Goal: Communication & Community: Participate in discussion

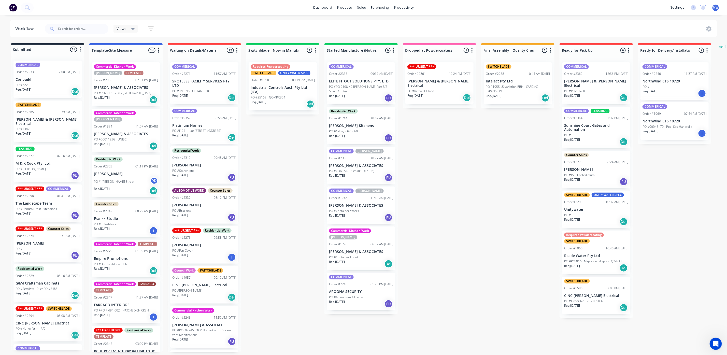
click at [370, 242] on div "06:32 AM 26/08/25" at bounding box center [381, 244] width 23 height 5
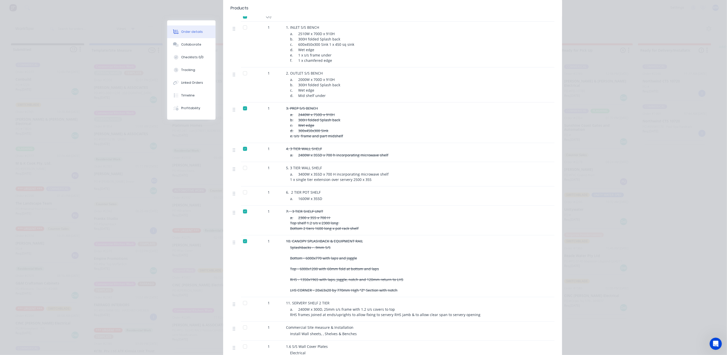
scroll to position [153, 0]
click at [243, 185] on div at bounding box center [245, 190] width 10 height 10
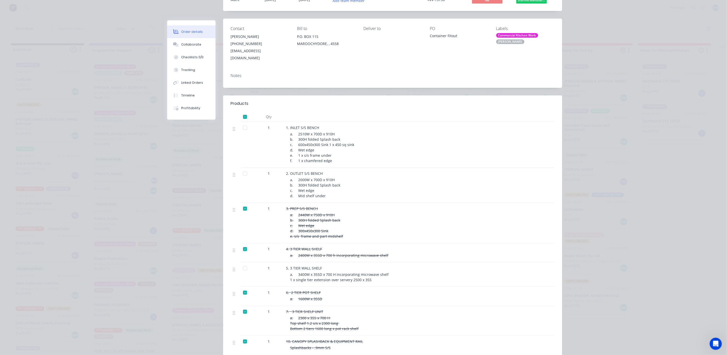
scroll to position [0, 0]
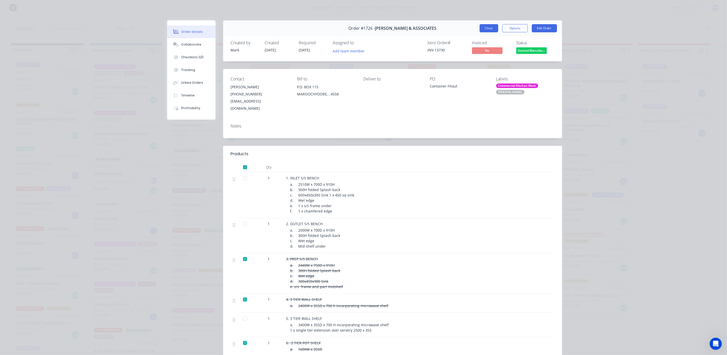
click at [484, 28] on button "Close" at bounding box center [488, 28] width 19 height 8
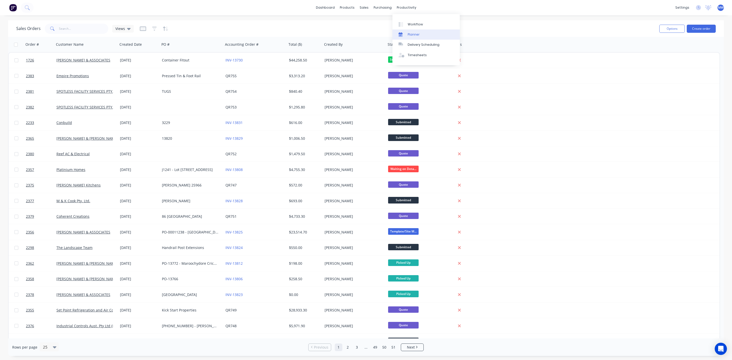
click at [419, 35] on div "Planner" at bounding box center [414, 34] width 12 height 5
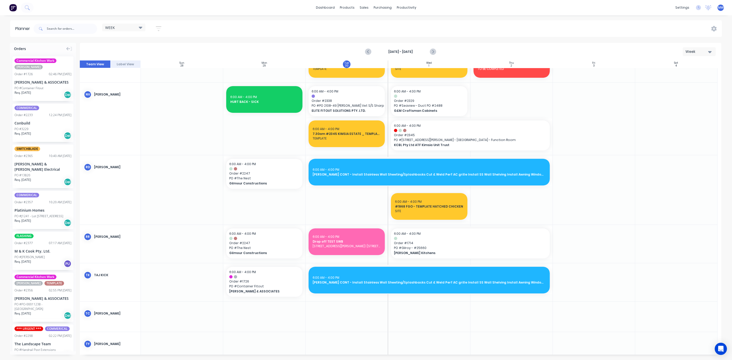
scroll to position [458, 0]
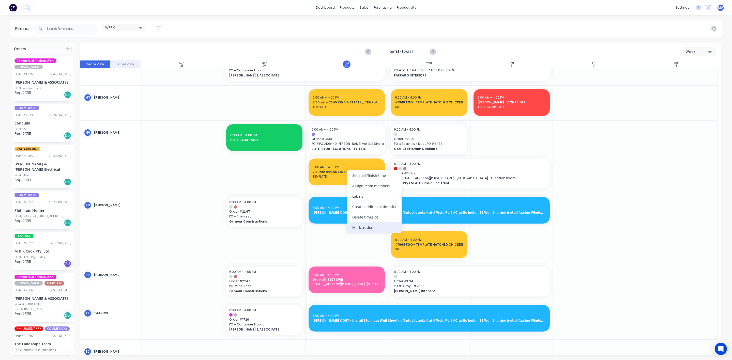
click at [379, 226] on div "Mark as done" at bounding box center [374, 228] width 54 height 10
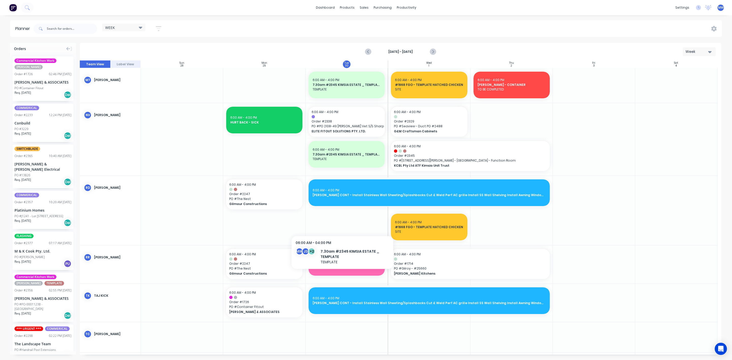
scroll to position [534, 0]
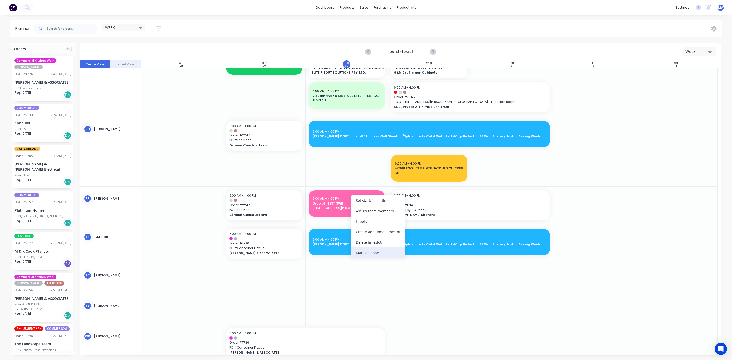
click at [372, 254] on div "Mark as done" at bounding box center [378, 253] width 54 height 10
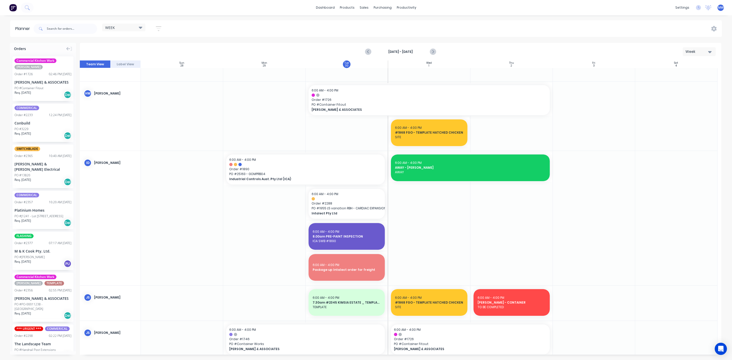
scroll to position [76, 0]
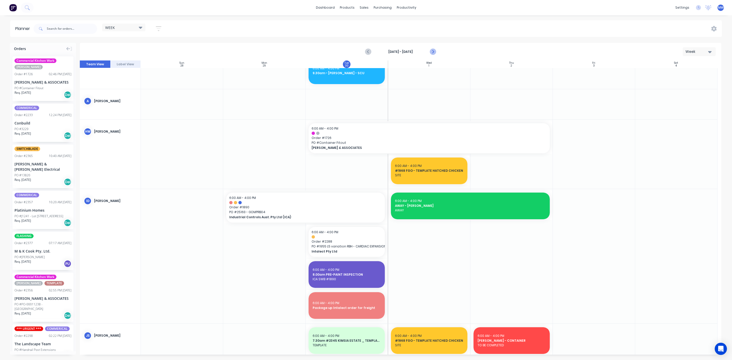
click at [431, 49] on icon "Next page" at bounding box center [433, 52] width 6 height 6
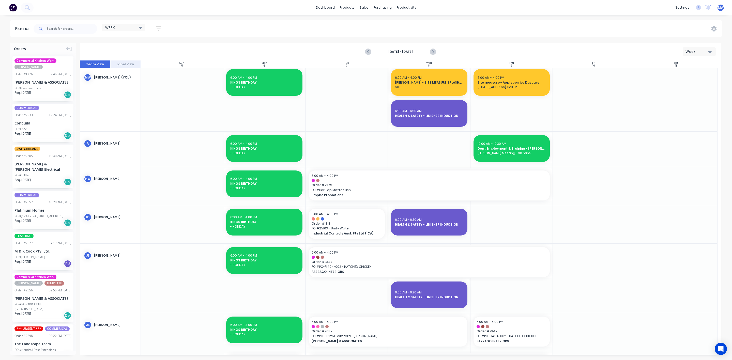
scroll to position [0, 0]
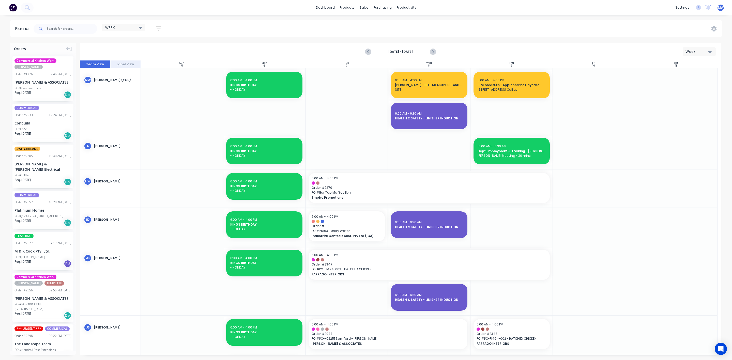
click at [42, 127] on div "PO #3229" at bounding box center [42, 129] width 57 height 5
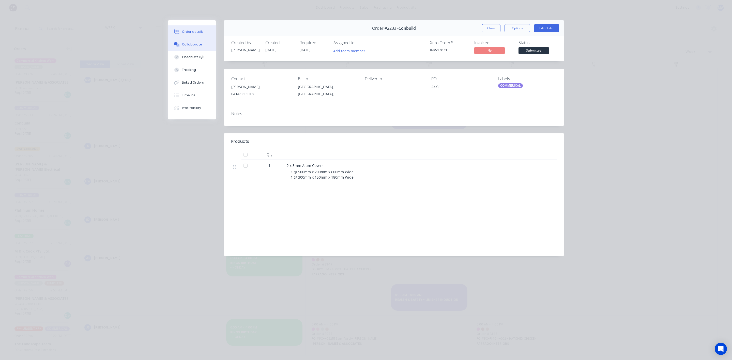
click at [195, 44] on div "Collaborate" at bounding box center [192, 44] width 20 height 5
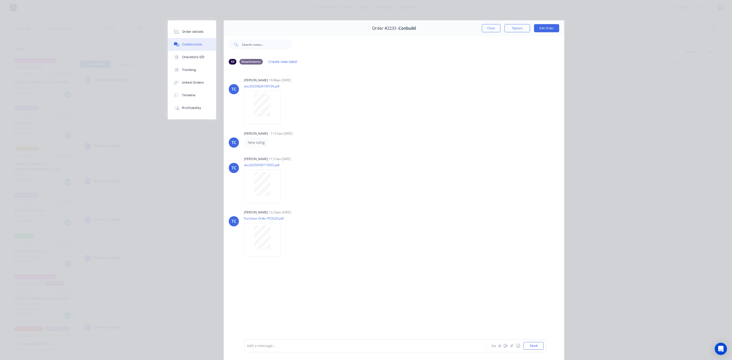
click at [266, 207] on div "TC Tracy Corbett 10:08am 26/08/25 doc20250826100739.pdf Labels Download Delete …" at bounding box center [394, 204] width 341 height 270
click at [483, 28] on button "Close" at bounding box center [491, 28] width 19 height 8
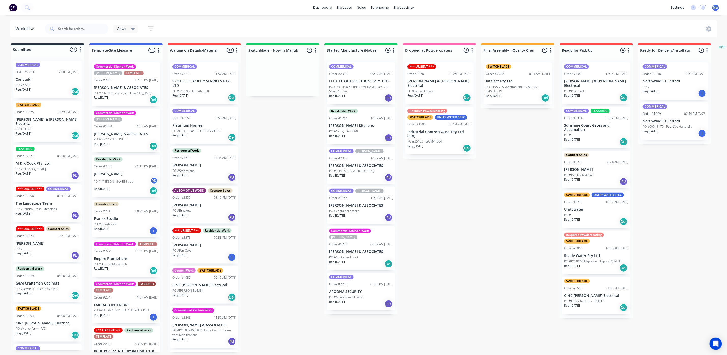
click at [359, 248] on div "Commercial Kitchen Work HILLERS Order #1726 06:32 AM 26/08/25 HILLER & ASSOCIAT…" at bounding box center [361, 248] width 68 height 44
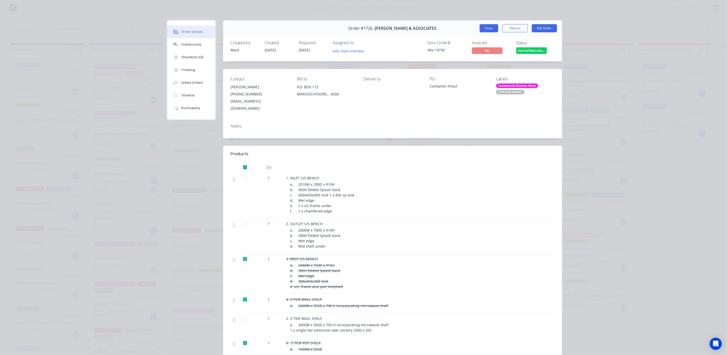
click at [483, 27] on button "Close" at bounding box center [488, 28] width 19 height 8
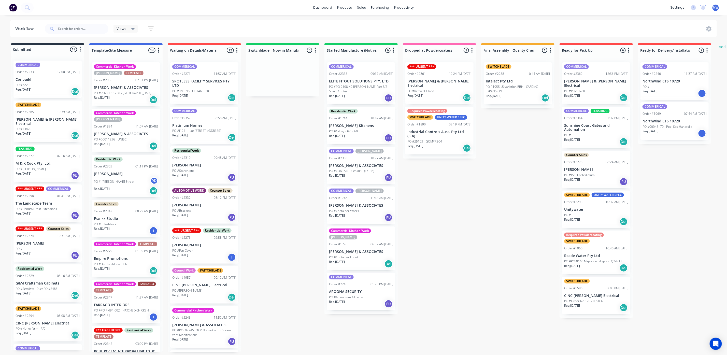
click at [40, 212] on div "Req. 09/10/25 PU" at bounding box center [48, 215] width 64 height 9
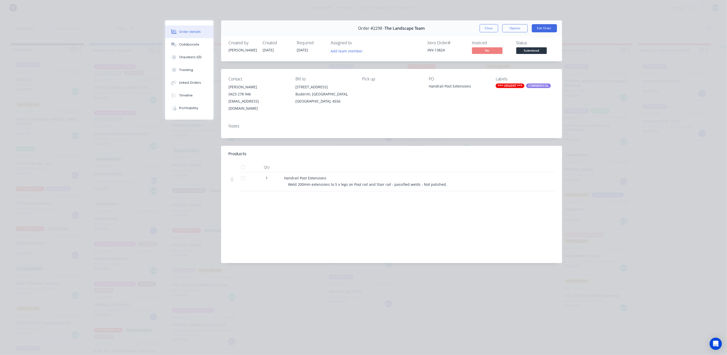
click at [485, 31] on button "Close" at bounding box center [488, 28] width 19 height 8
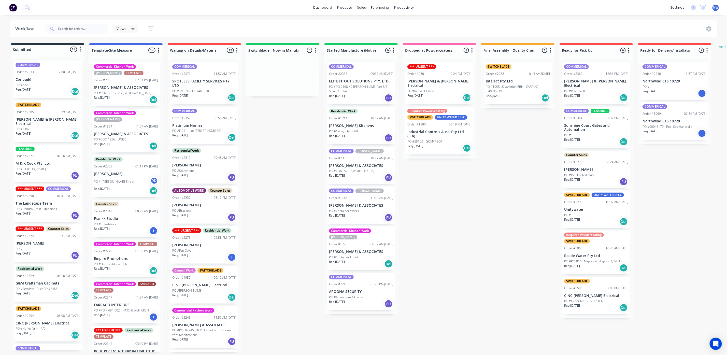
click at [45, 246] on div "PO #" at bounding box center [48, 248] width 64 height 5
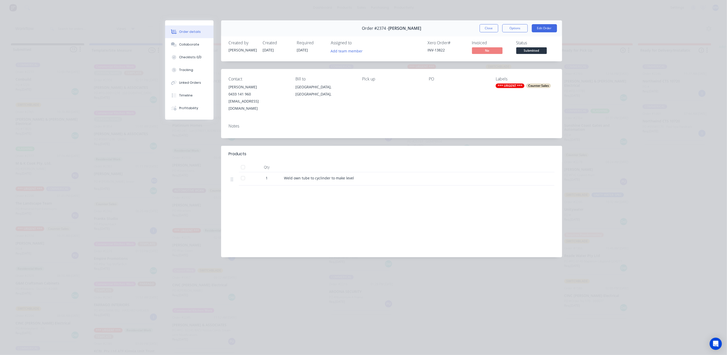
click at [487, 26] on button "Close" at bounding box center [488, 28] width 19 height 8
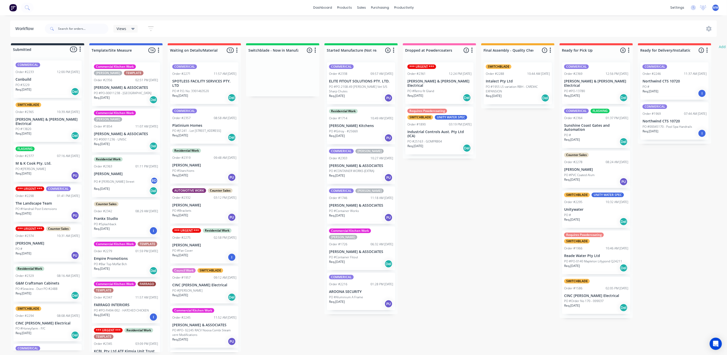
click at [361, 93] on p "PO #PO 2108-49 Glen Huntley Vet S/S Sharp Chutes" at bounding box center [361, 88] width 64 height 9
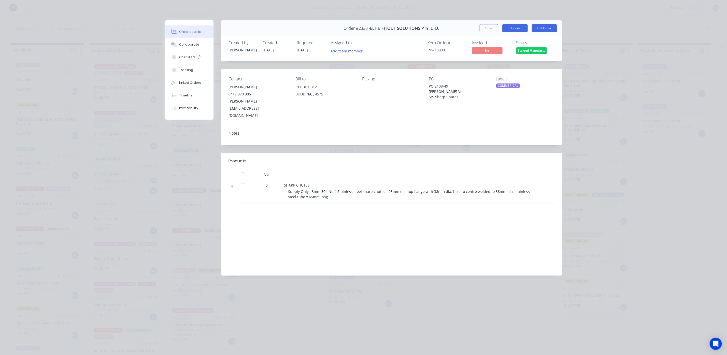
click at [517, 28] on button "Options" at bounding box center [514, 28] width 25 height 8
click at [497, 62] on div "Delivery Docket" at bounding box center [501, 61] width 44 height 7
click at [488, 63] on div "Standard" at bounding box center [501, 61] width 44 height 7
click at [488, 27] on button "Close" at bounding box center [488, 28] width 19 height 8
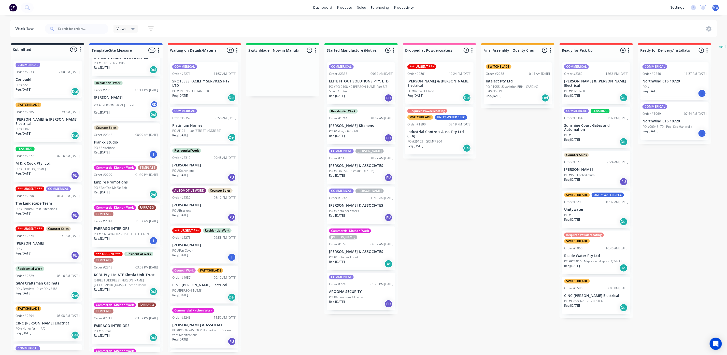
scroll to position [114, 0]
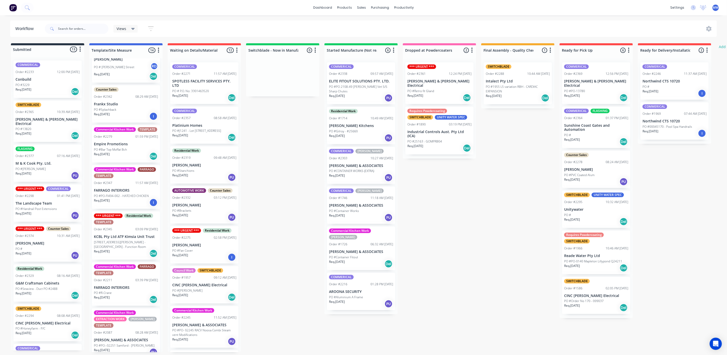
click at [136, 237] on p "KCBL Pty Ltd ATF Kimsia Unit Trust" at bounding box center [126, 236] width 64 height 4
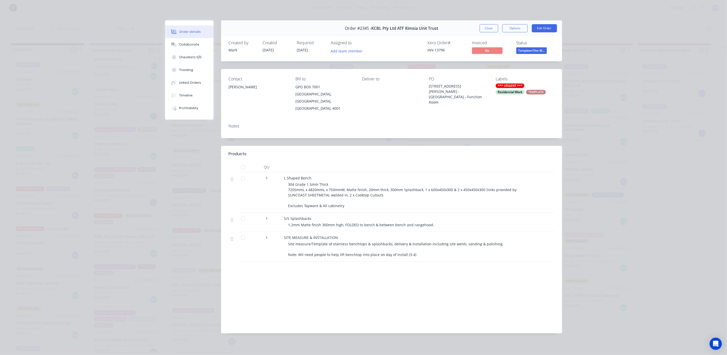
click at [233, 92] on div "Kim Cannon" at bounding box center [258, 91] width 58 height 16
click at [148, 152] on div "Order details Collaborate Checklists 0/0 Tracking Linked Orders Timeline Profit…" at bounding box center [363, 177] width 727 height 355
click at [185, 46] on div "Collaborate" at bounding box center [189, 44] width 20 height 5
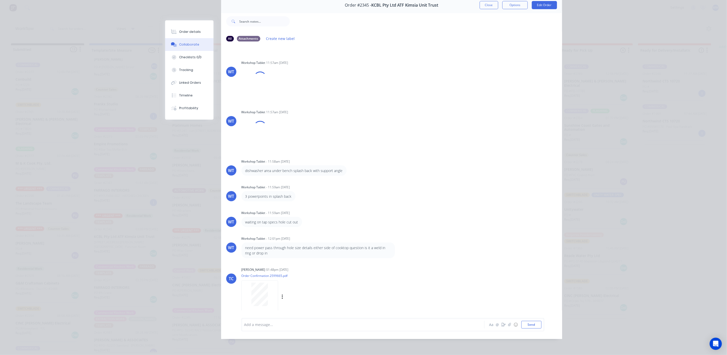
scroll to position [3, 0]
click at [298, 321] on div "Add a message..." at bounding box center [355, 325] width 223 height 8
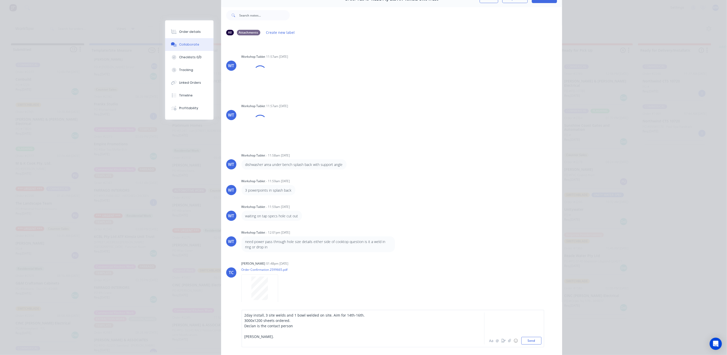
click at [253, 324] on span "Declan is the contact person" at bounding box center [268, 325] width 49 height 5
click at [533, 341] on button "Send" at bounding box center [531, 341] width 20 height 8
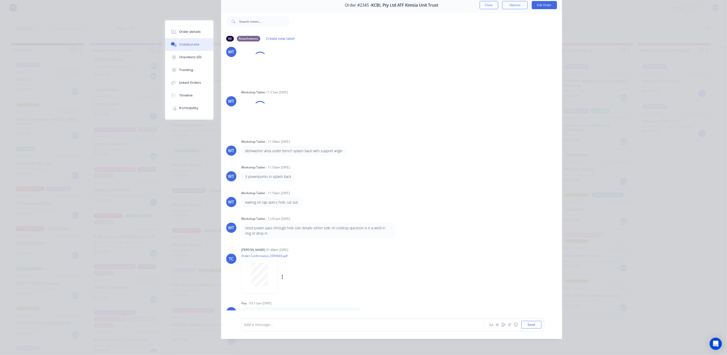
scroll to position [2007, 0]
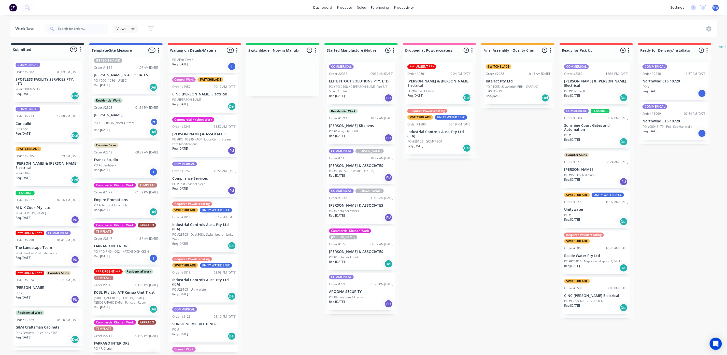
scroll to position [76, 0]
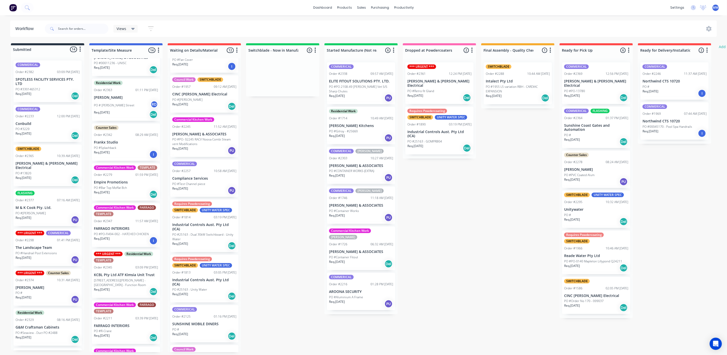
click at [134, 288] on div "Req. [DATE] Del" at bounding box center [126, 291] width 64 height 9
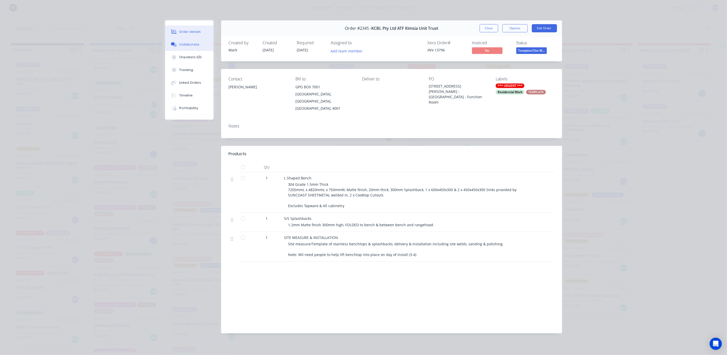
click at [194, 47] on button "Collaborate" at bounding box center [189, 44] width 48 height 13
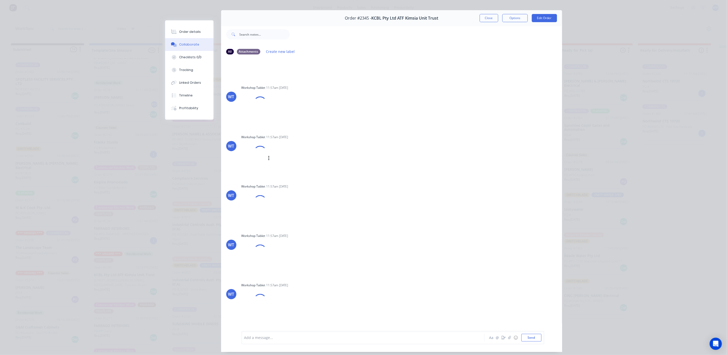
scroll to position [0, 0]
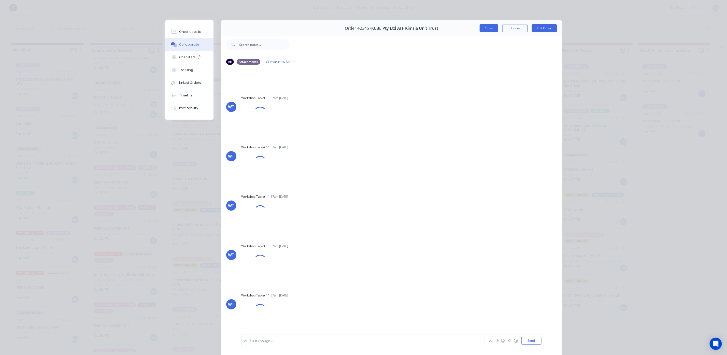
click at [489, 27] on button "Close" at bounding box center [488, 28] width 19 height 8
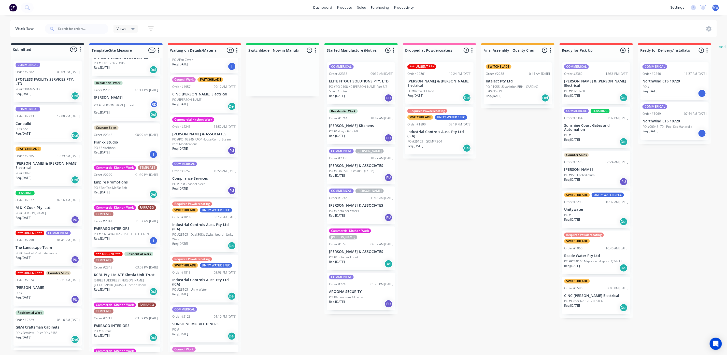
click at [46, 85] on p "SPOTLESS FACILITY SERVICES PTY. LTD" at bounding box center [48, 81] width 64 height 9
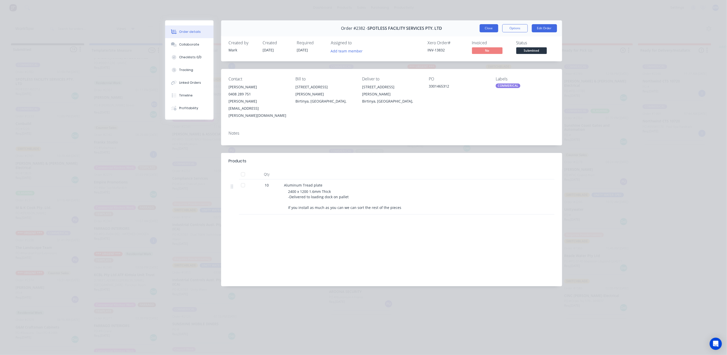
click at [486, 27] on button "Close" at bounding box center [488, 28] width 19 height 8
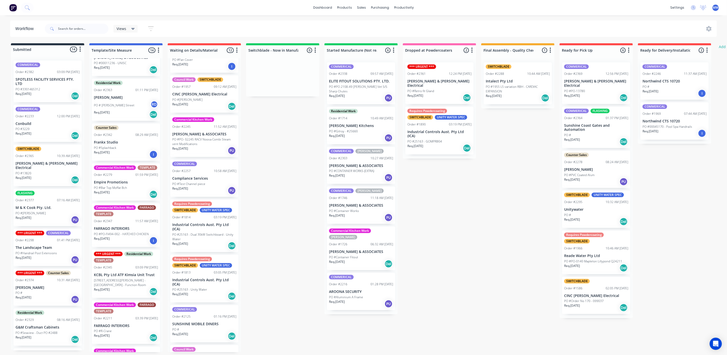
click at [50, 95] on div "Req. 14/10/25 Del" at bounding box center [48, 96] width 64 height 9
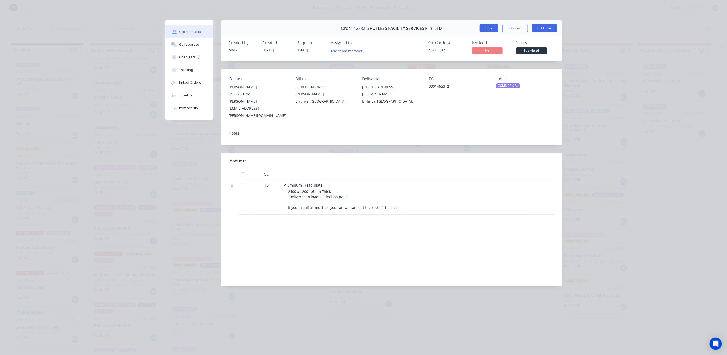
click at [491, 29] on button "Close" at bounding box center [488, 28] width 19 height 8
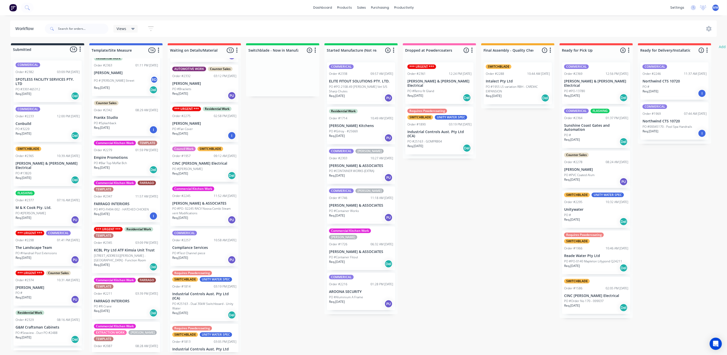
scroll to position [114, 0]
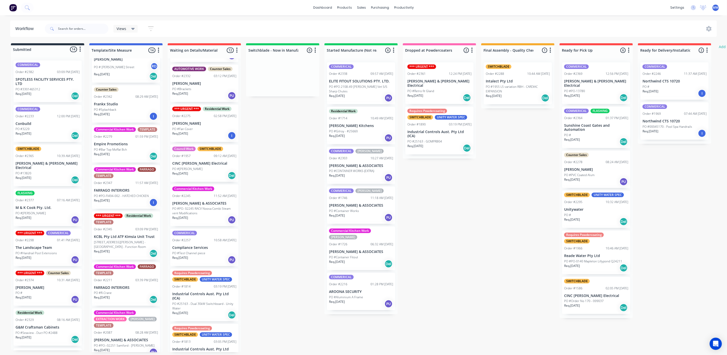
click at [122, 243] on p "PO #53 Upper Hutton Road - Kiamba - Function Room" at bounding box center [126, 244] width 64 height 9
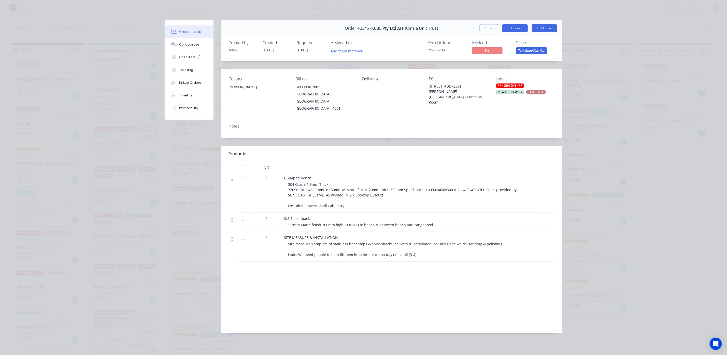
click at [513, 27] on button "Options" at bounding box center [514, 28] width 25 height 8
click at [491, 50] on div "Work Order" at bounding box center [501, 51] width 44 height 7
click at [487, 62] on div "Standard" at bounding box center [501, 61] width 44 height 7
click at [177, 45] on div at bounding box center [174, 44] width 8 height 5
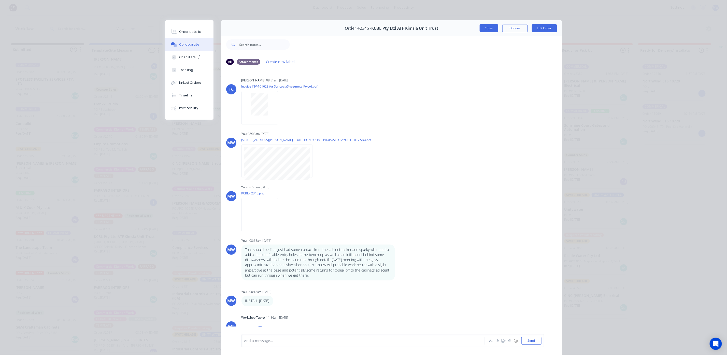
click at [479, 28] on button "Close" at bounding box center [488, 28] width 19 height 8
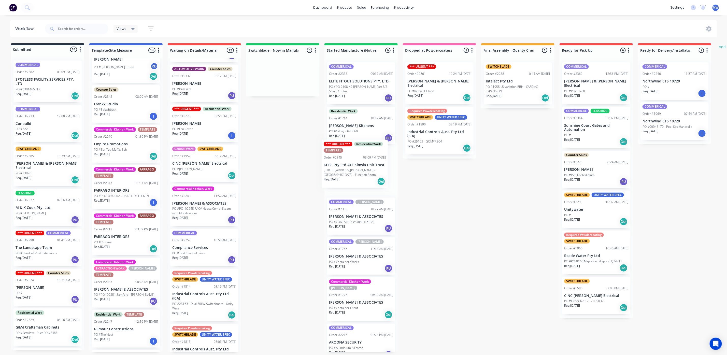
drag, startPoint x: 127, startPoint y: 248, endPoint x: 358, endPoint y: 176, distance: 241.3
click at [358, 176] on div "Submitted 14 Status colour #273444 hex #273444 Save Cancel Summaries Total orde…" at bounding box center [420, 197] width 848 height 309
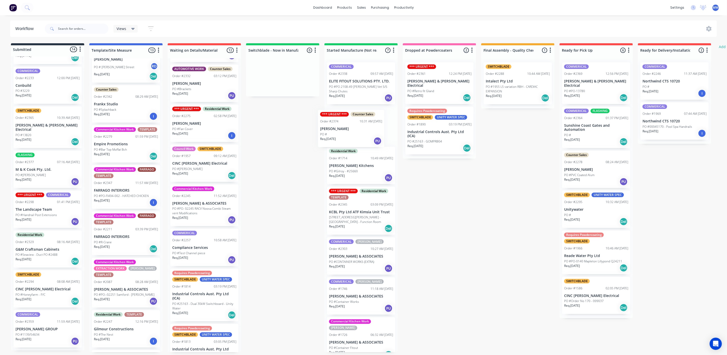
drag, startPoint x: 32, startPoint y: 246, endPoint x: 341, endPoint y: 128, distance: 329.8
click at [341, 128] on div "Submitted 14 Status colour #273444 hex #273444 Save Cancel Summaries Total orde…" at bounding box center [420, 197] width 848 height 309
click at [358, 143] on div "*** URGENT *** Counter Sales Order #2374 10:31 AM 29/09/25 Alex Sacco PO # Req.…" at bounding box center [361, 125] width 68 height 37
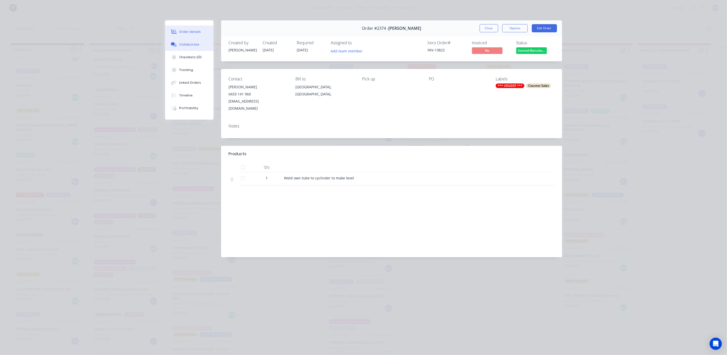
click at [195, 43] on div "Collaborate" at bounding box center [189, 44] width 20 height 5
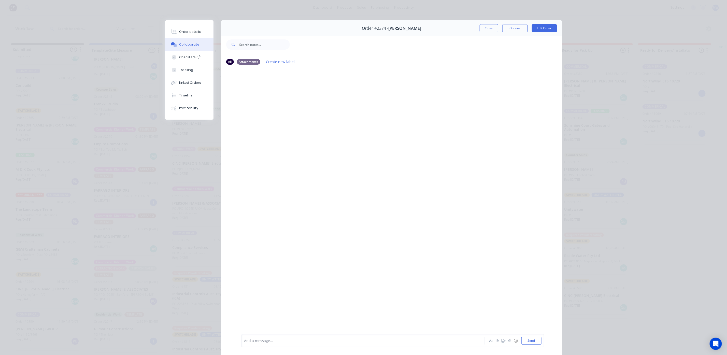
drag, startPoint x: 278, startPoint y: 334, endPoint x: 278, endPoint y: 342, distance: 8.4
click at [278, 337] on div "Add a message... Aa @ ☺ Send" at bounding box center [392, 340] width 303 height 13
click at [525, 343] on button "Send" at bounding box center [531, 341] width 20 height 8
click at [481, 28] on button "Close" at bounding box center [488, 28] width 19 height 8
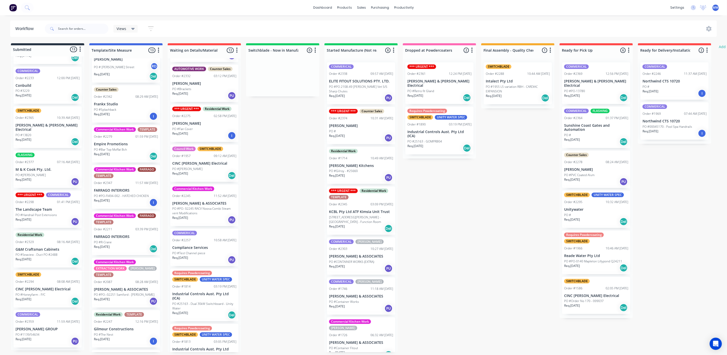
click at [40, 89] on div "PO #3229" at bounding box center [48, 91] width 64 height 5
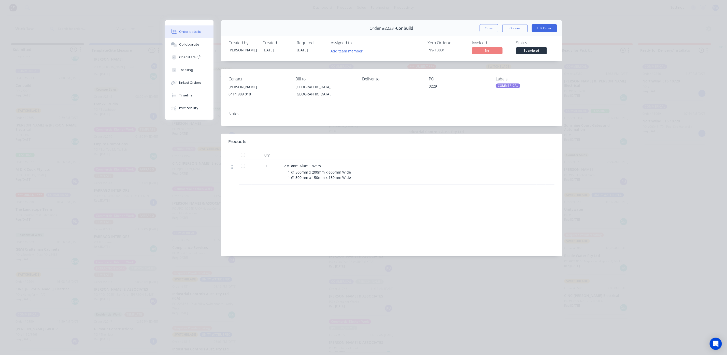
scroll to position [3, 0]
click at [487, 31] on button "Close" at bounding box center [488, 28] width 19 height 8
